Goal: Information Seeking & Learning: Learn about a topic

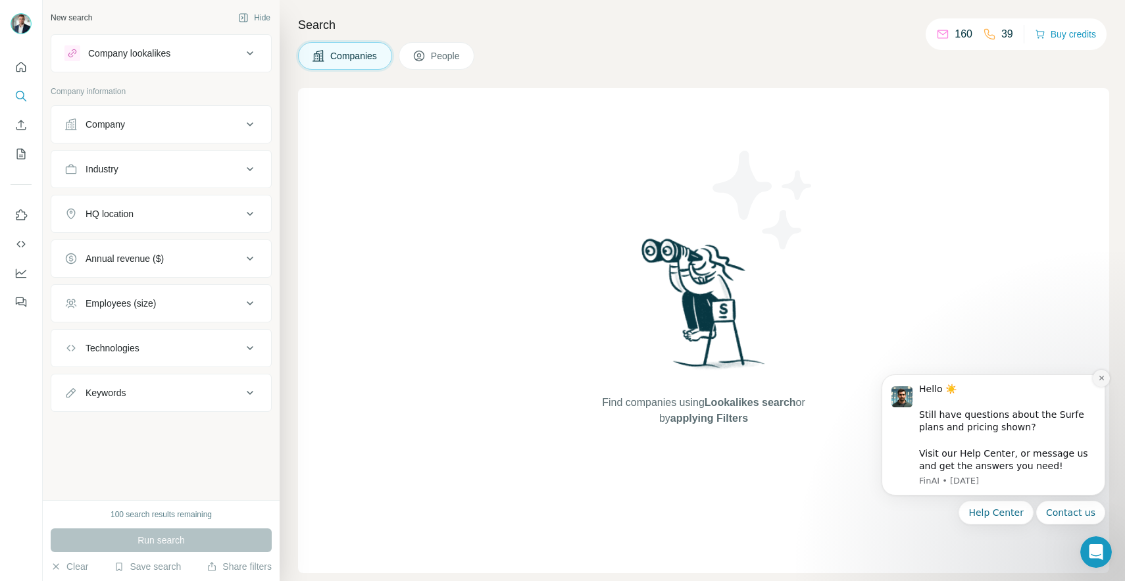
click at [1099, 377] on icon "Dismiss notification" at bounding box center [1101, 377] width 7 height 7
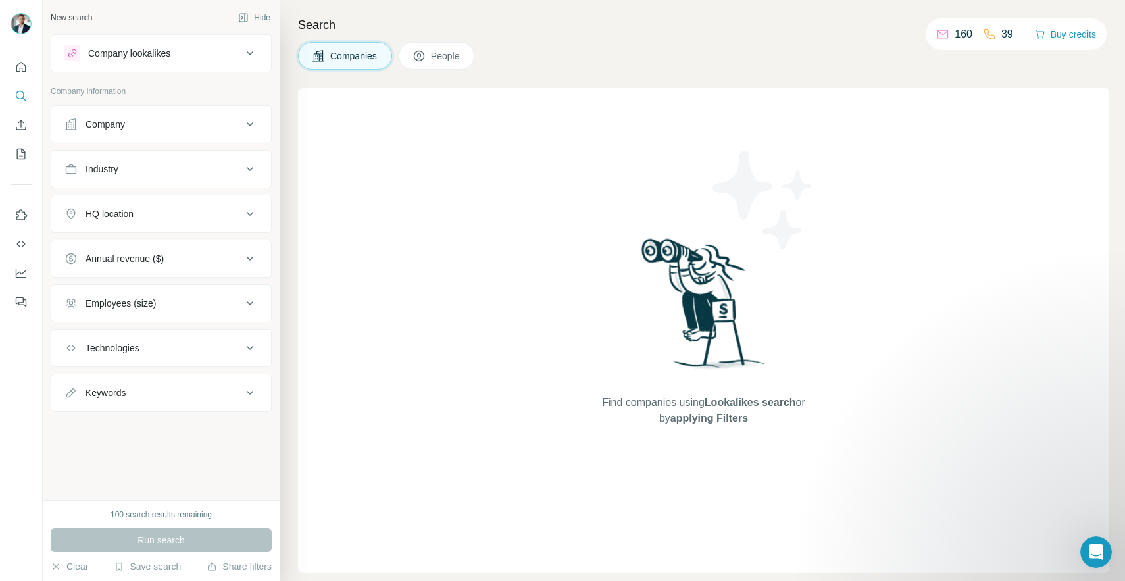
click at [746, 403] on span "Lookalikes search" at bounding box center [750, 402] width 91 height 11
click at [203, 124] on div "Company" at bounding box center [153, 124] width 178 height 13
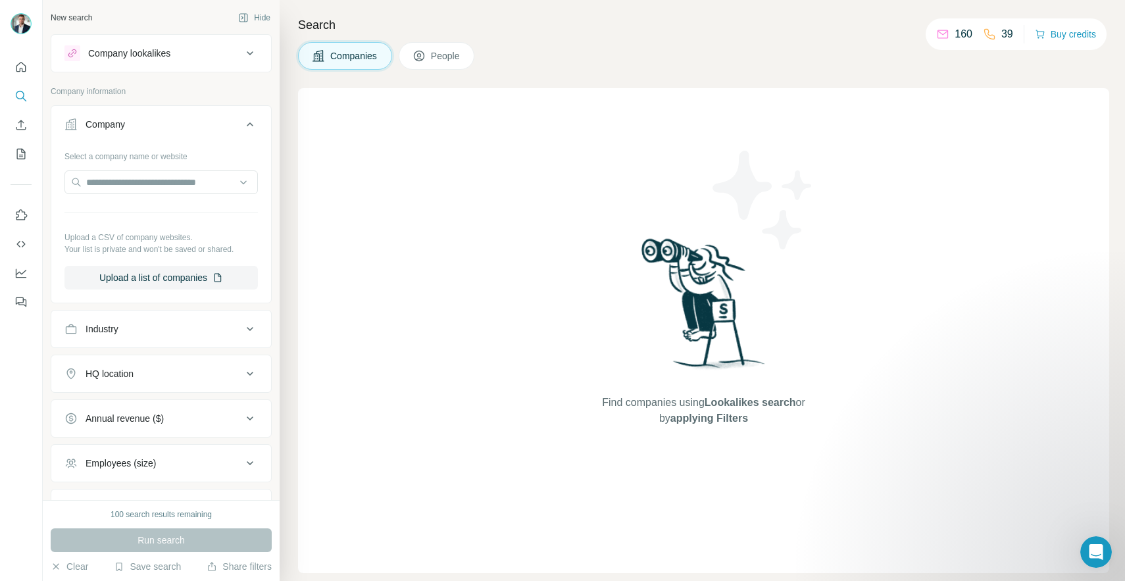
click at [194, 330] on div "Industry" at bounding box center [153, 328] width 178 height 13
click at [201, 72] on div "Company lookalikes" at bounding box center [161, 53] width 221 height 38
click at [182, 54] on div "Company lookalikes" at bounding box center [153, 53] width 178 height 16
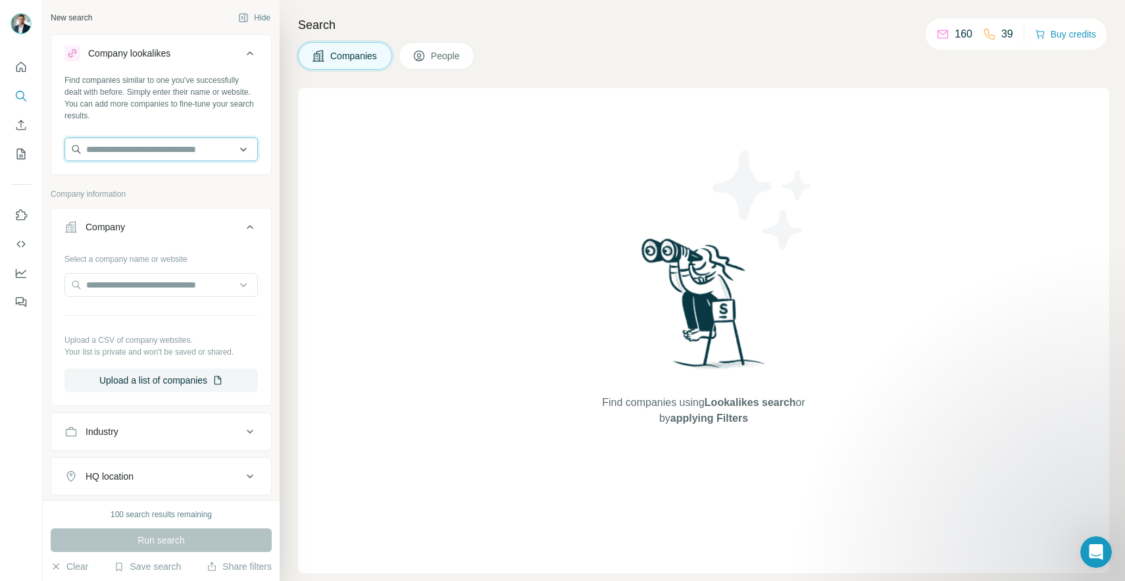
click at [163, 143] on input "text" at bounding box center [160, 149] width 193 height 24
type input "*"
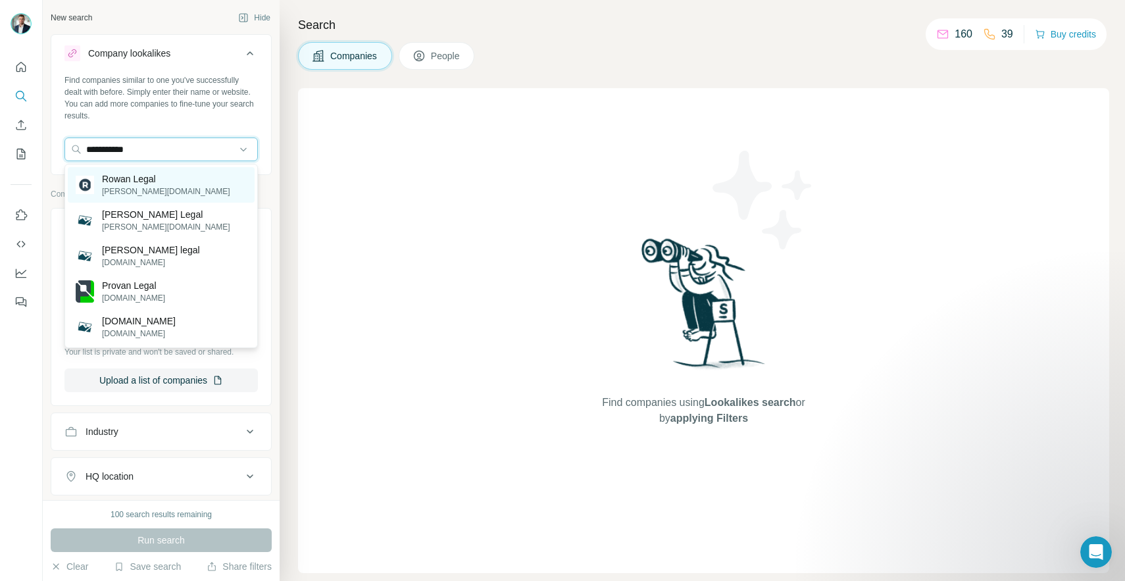
type input "**********"
click at [154, 182] on p "Rowan Legal" at bounding box center [166, 178] width 128 height 13
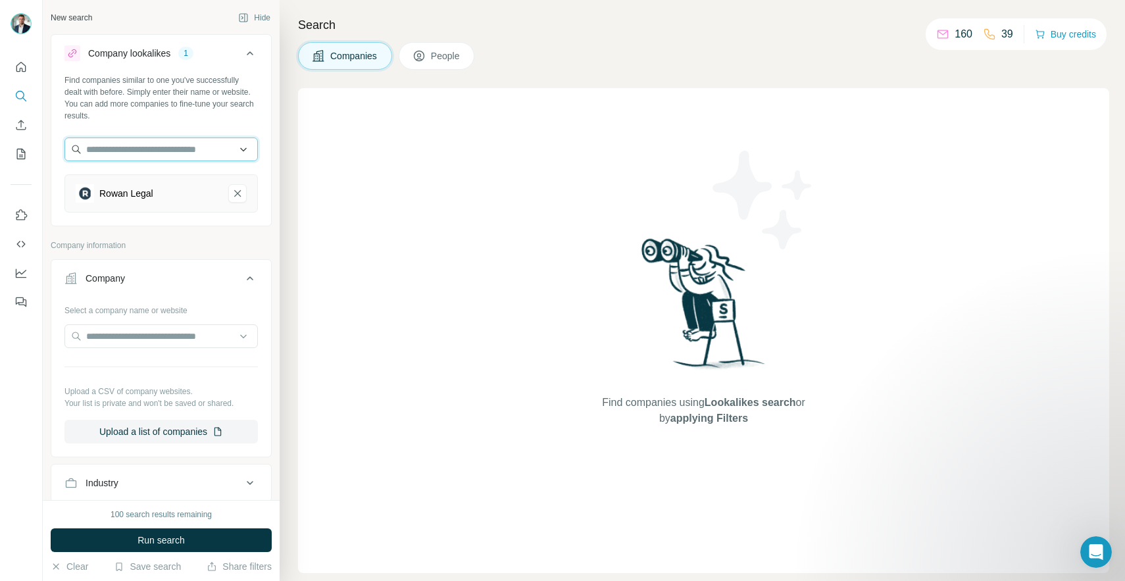
click at [159, 154] on input "text" at bounding box center [160, 149] width 193 height 24
click at [168, 206] on div "Rowan Legal" at bounding box center [160, 193] width 193 height 38
click at [164, 191] on div "Rowan Legal" at bounding box center [147, 193] width 142 height 18
click at [135, 191] on div "Rowan Legal" at bounding box center [126, 193] width 54 height 13
click at [944, 37] on div "160" at bounding box center [954, 34] width 36 height 16
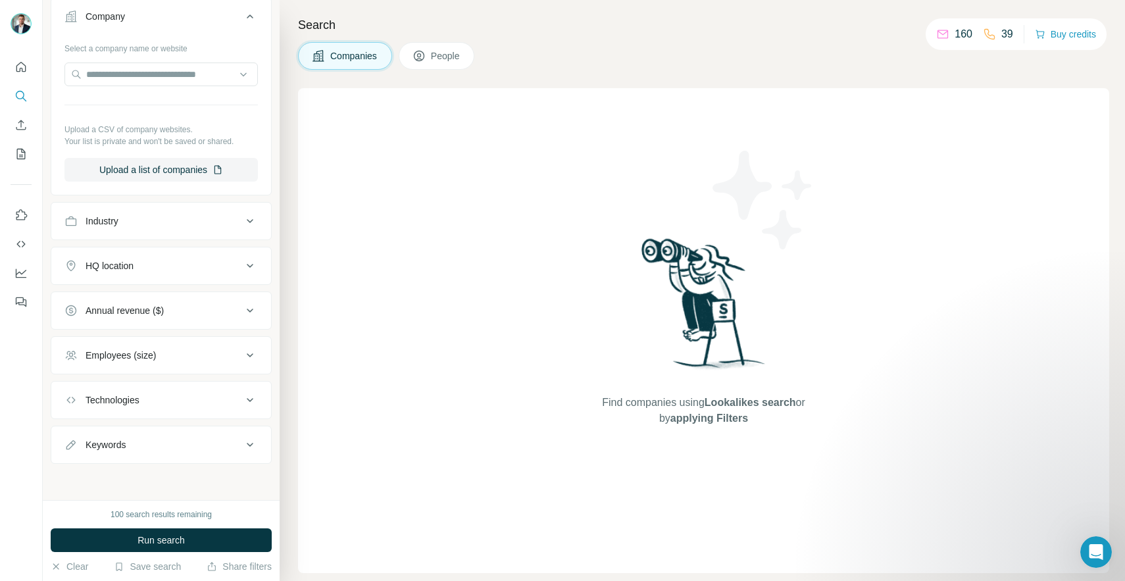
scroll to position [262, 0]
click at [159, 547] on button "Run search" at bounding box center [161, 540] width 221 height 24
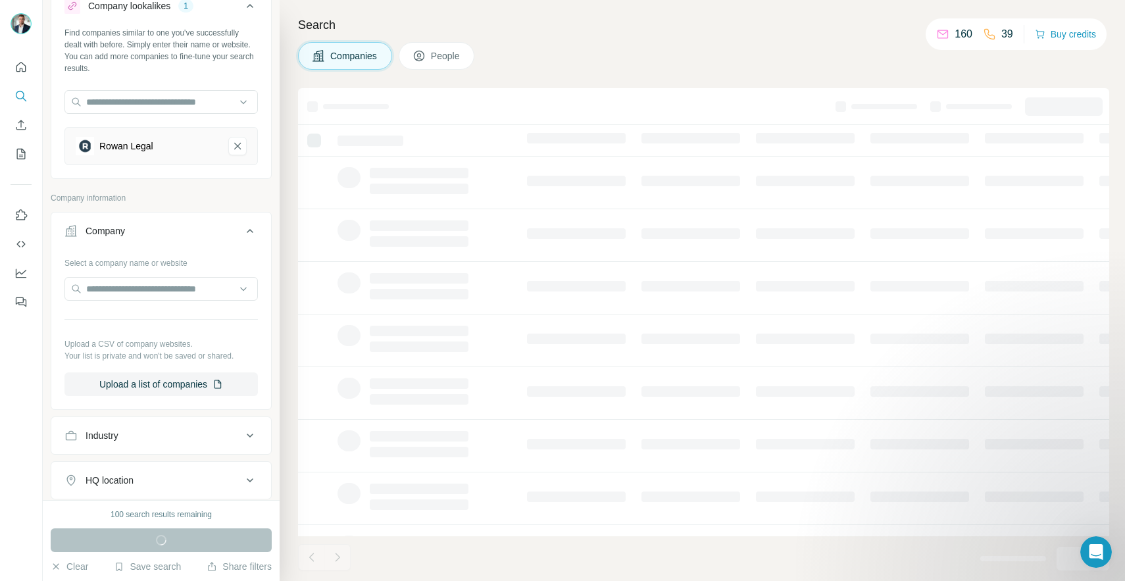
scroll to position [52, 0]
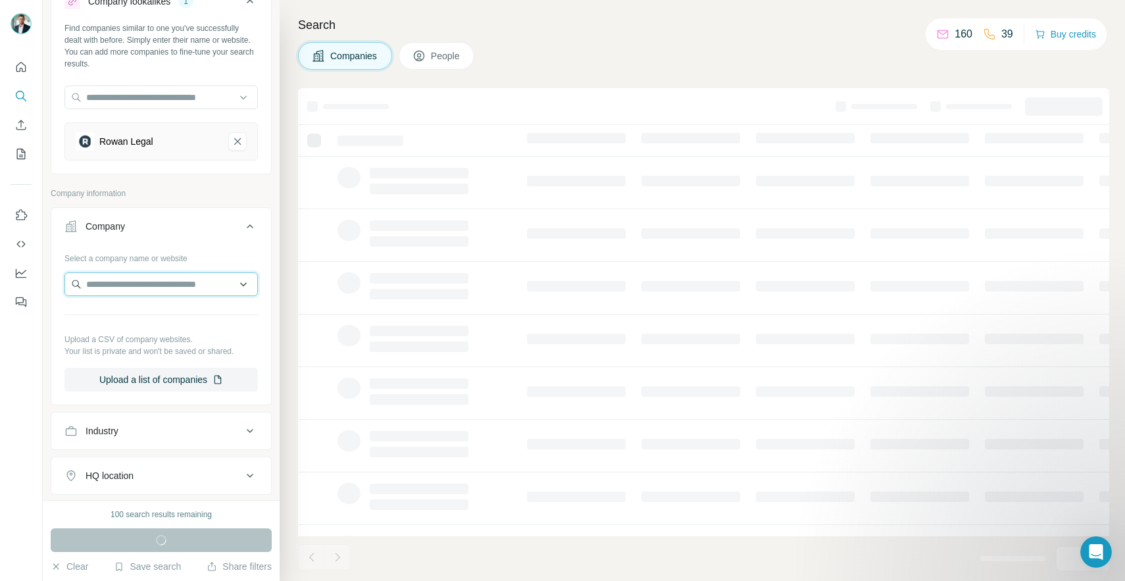
click at [225, 287] on input "text" at bounding box center [160, 284] width 193 height 24
click at [230, 268] on div "Select a company name or website Upload a CSV of company websites. Your list is…" at bounding box center [160, 319] width 193 height 144
click at [251, 227] on icon at bounding box center [250, 226] width 7 height 4
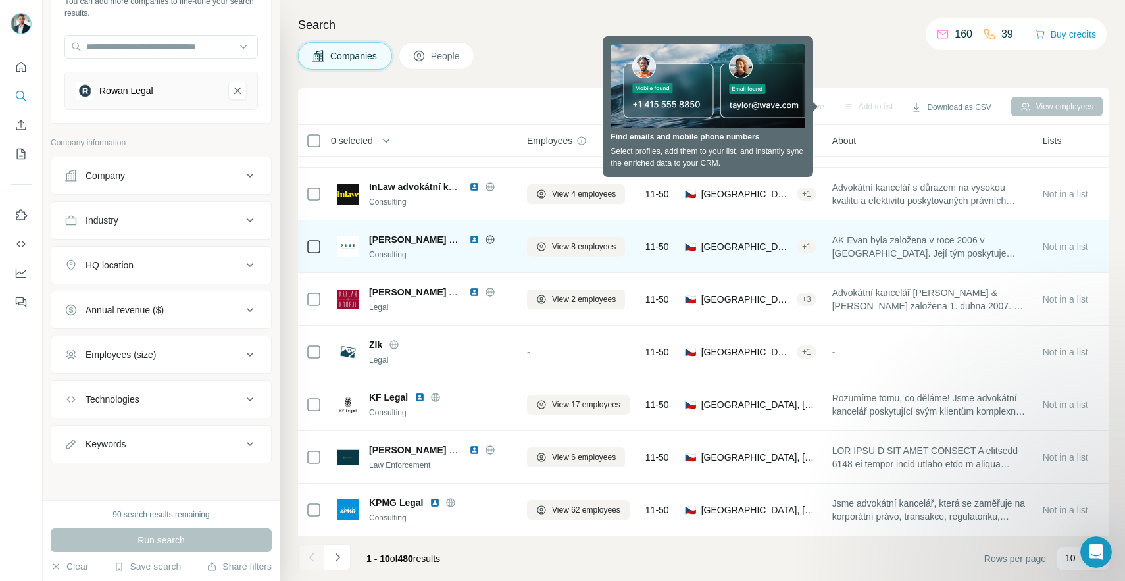
scroll to position [0, 0]
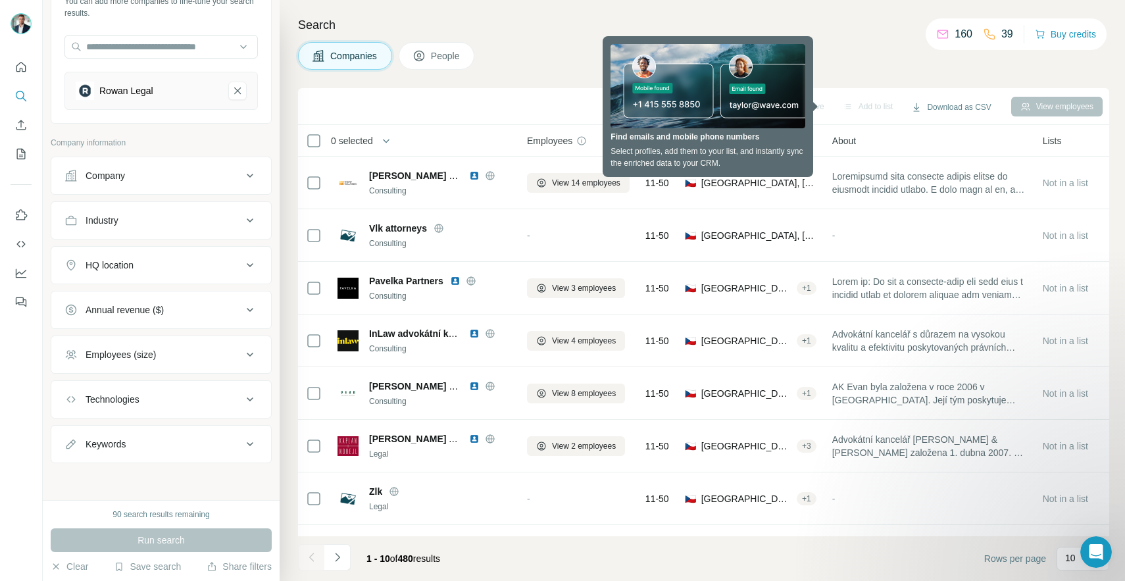
click at [828, 24] on h4 "Search" at bounding box center [703, 25] width 811 height 18
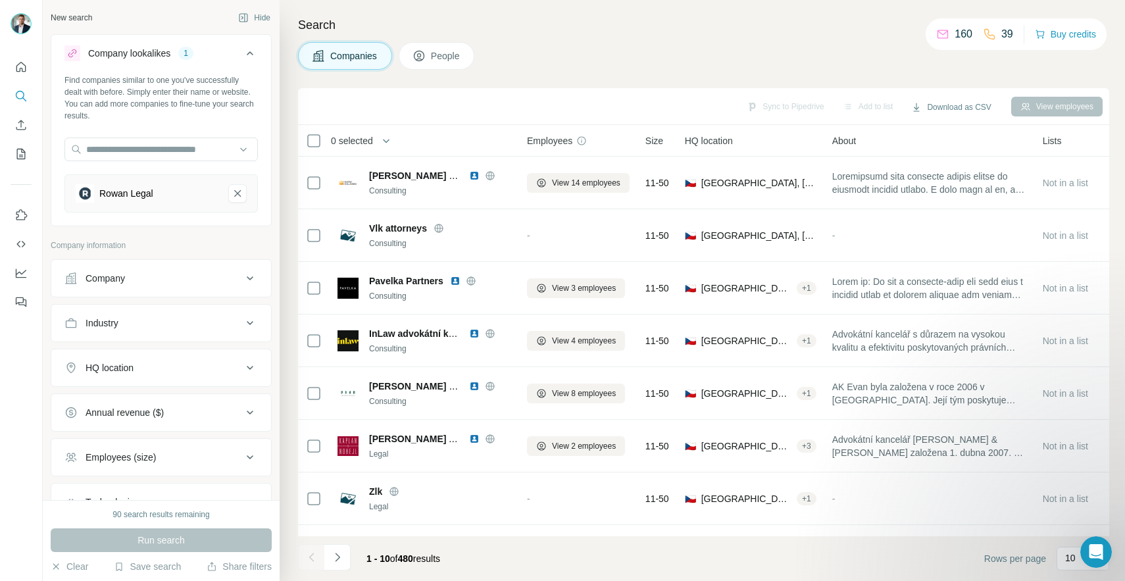
click at [153, 326] on div "Industry" at bounding box center [153, 322] width 178 height 13
click at [153, 327] on div "Industry" at bounding box center [153, 322] width 178 height 13
click at [162, 372] on div "HQ location" at bounding box center [153, 367] width 178 height 13
click at [164, 401] on input "text" at bounding box center [160, 401] width 193 height 24
click at [20, 280] on button "Dashboard" at bounding box center [21, 273] width 21 height 24
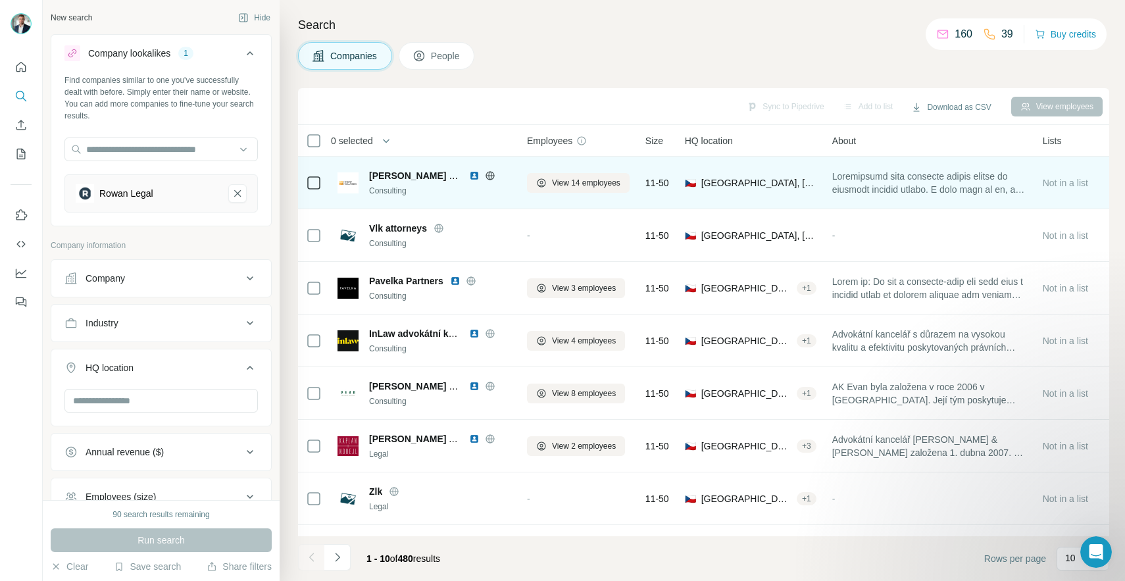
click at [472, 174] on img at bounding box center [474, 175] width 11 height 11
click at [558, 184] on span "View 14 employees" at bounding box center [586, 183] width 68 height 12
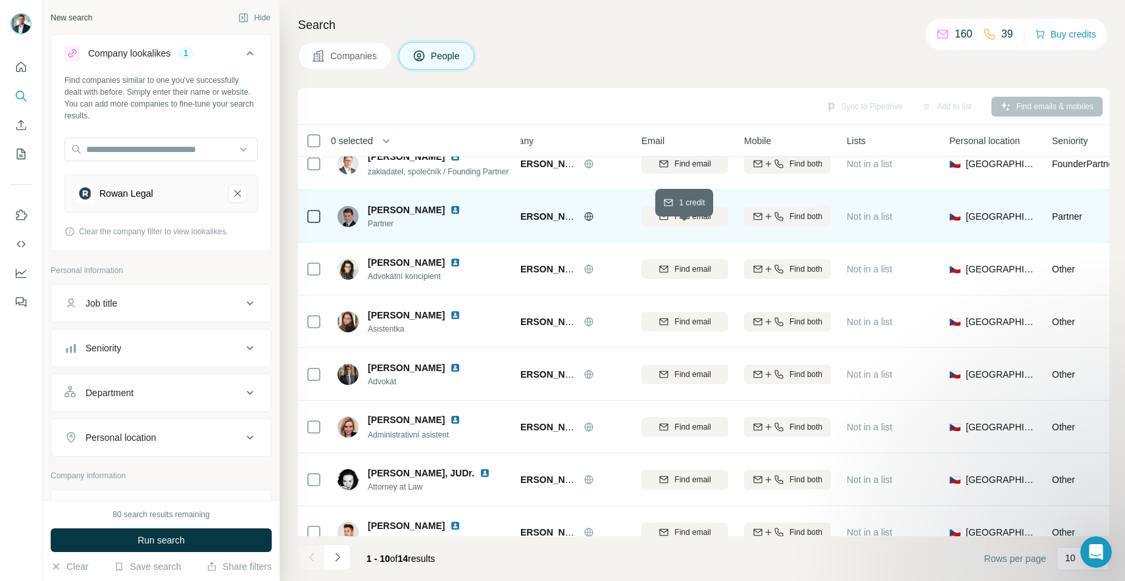
scroll to position [0, 33]
